Goal: Find specific fact: Find contact information

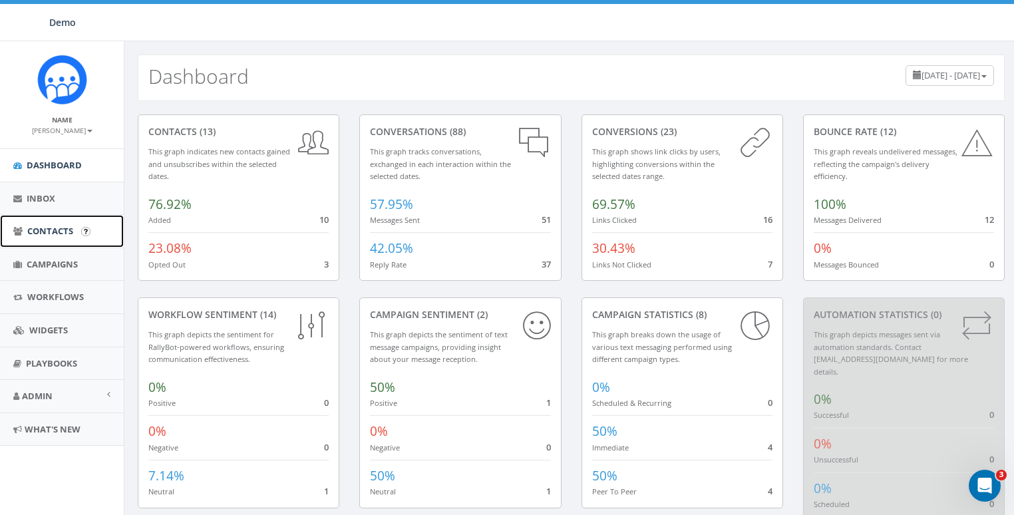
click at [52, 232] on span "Contacts" at bounding box center [50, 231] width 46 height 12
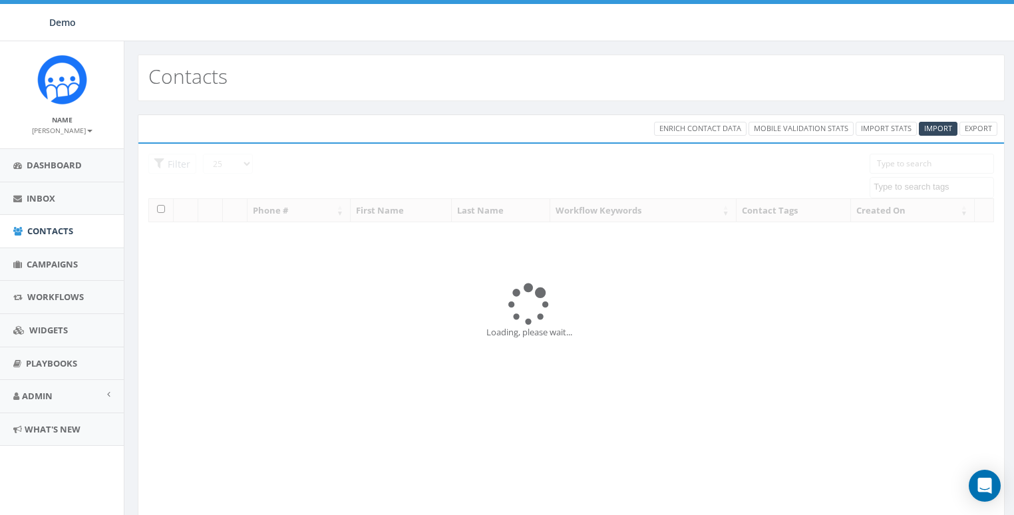
select select
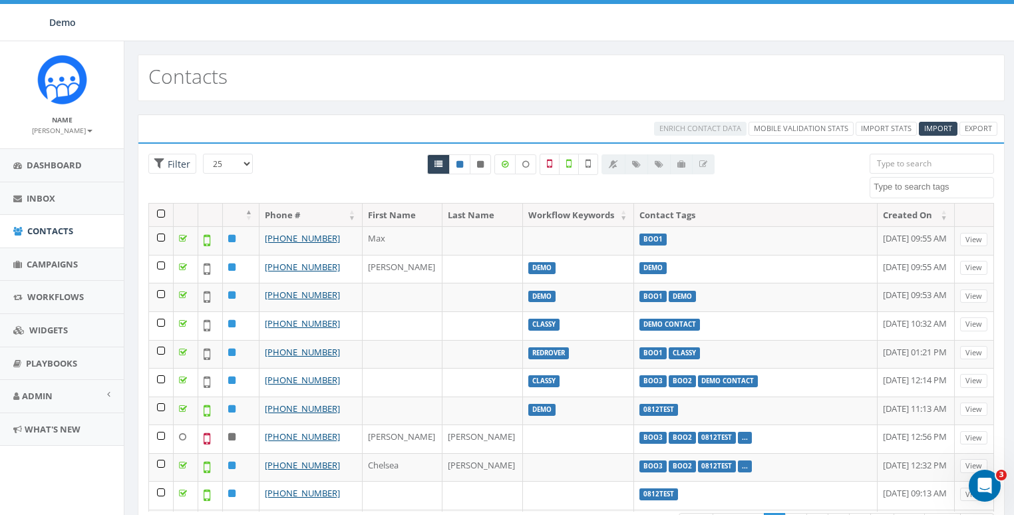
click at [908, 161] on input "search" at bounding box center [932, 164] width 124 height 20
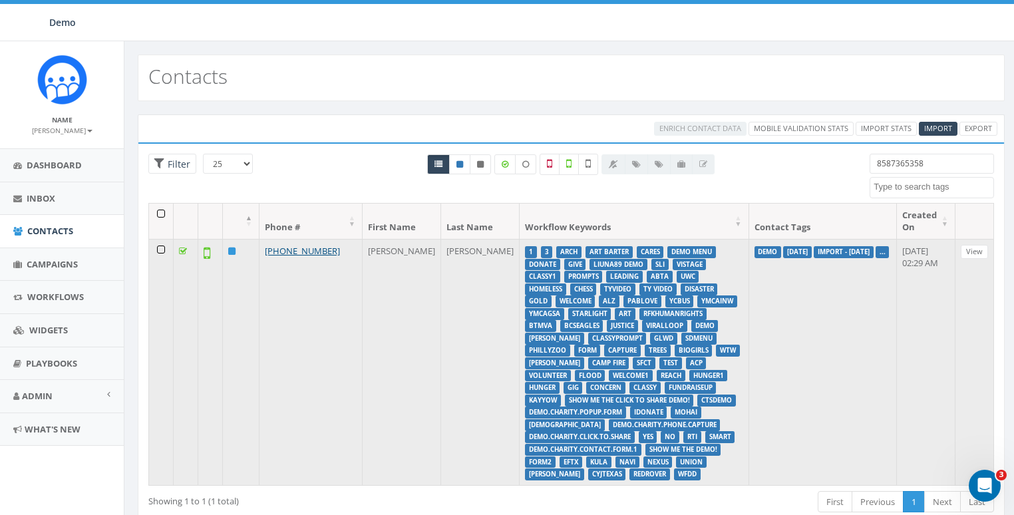
type input "8587365358"
click at [304, 242] on td "+1 858-736-5358" at bounding box center [310, 362] width 103 height 246
click at [303, 247] on link "+1 858-736-5358" at bounding box center [302, 251] width 75 height 12
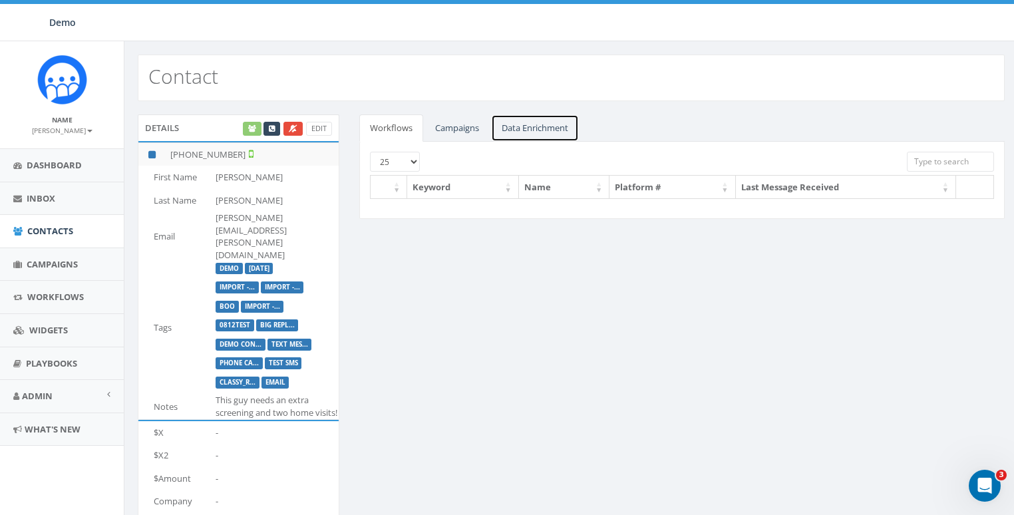
click at [541, 128] on link "Data Enrichment" at bounding box center [535, 127] width 88 height 27
